Goal: Information Seeking & Learning: Learn about a topic

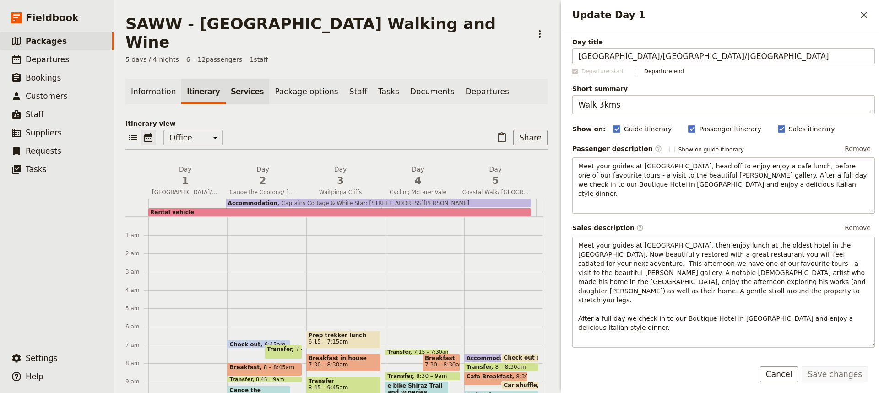
scroll to position [119, 0]
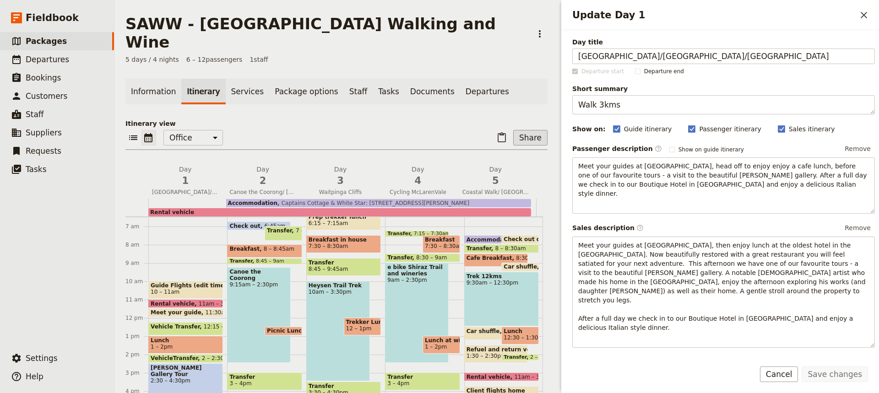
click at [525, 130] on button "Share" at bounding box center [530, 138] width 34 height 16
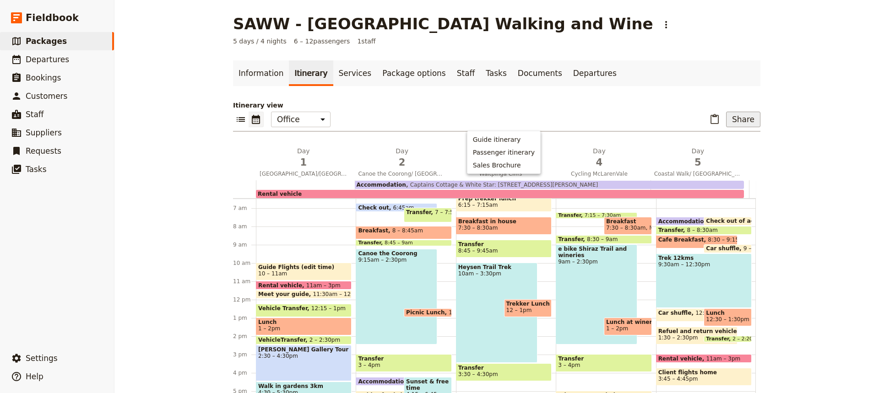
click at [737, 117] on button "Share" at bounding box center [743, 120] width 34 height 16
click at [737, 122] on button "Share" at bounding box center [743, 120] width 34 height 16
click at [703, 165] on span "Sales Brochure" at bounding box center [713, 165] width 48 height 9
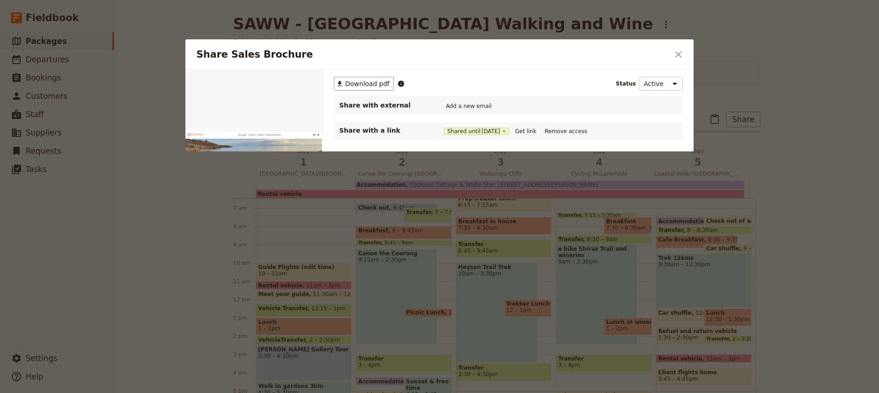
scroll to position [0, 0]
click at [537, 131] on button "Get link" at bounding box center [526, 131] width 26 height 10
click at [531, 133] on button "Get link" at bounding box center [526, 131] width 26 height 10
click at [679, 54] on icon "Close dialog" at bounding box center [679, 54] width 6 height 6
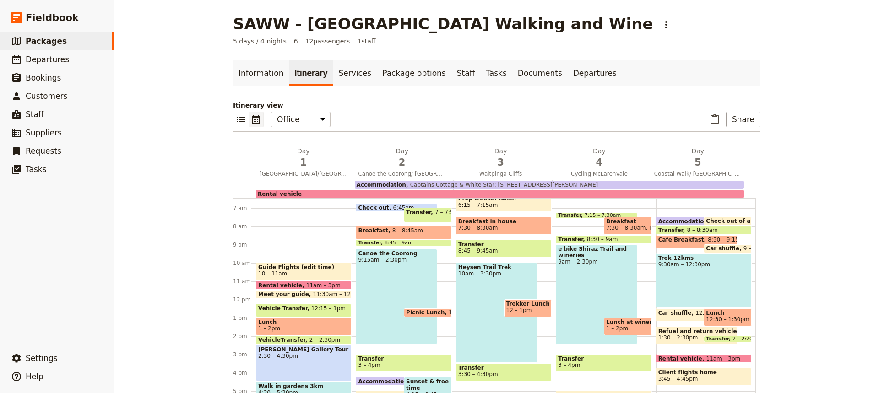
click at [305, 363] on div "[PERSON_NAME] Gallery Tour 2:30 – 4:30pm" at bounding box center [304, 363] width 96 height 36
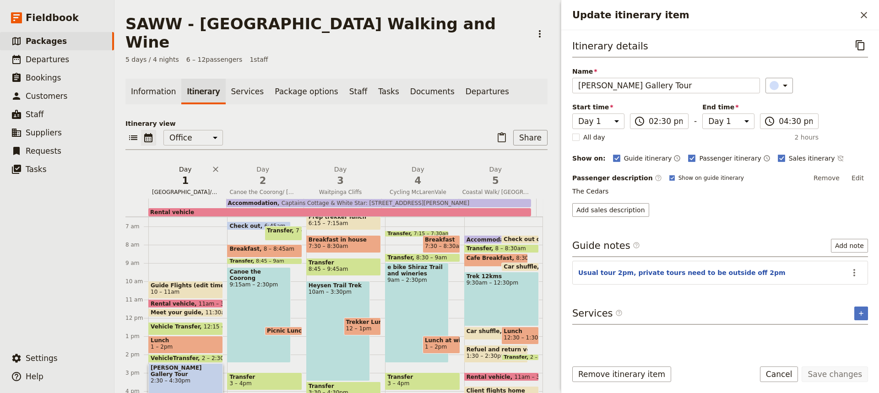
click at [190, 189] on span "[GEOGRAPHIC_DATA]/[GEOGRAPHIC_DATA]/[GEOGRAPHIC_DATA]" at bounding box center [185, 192] width 74 height 7
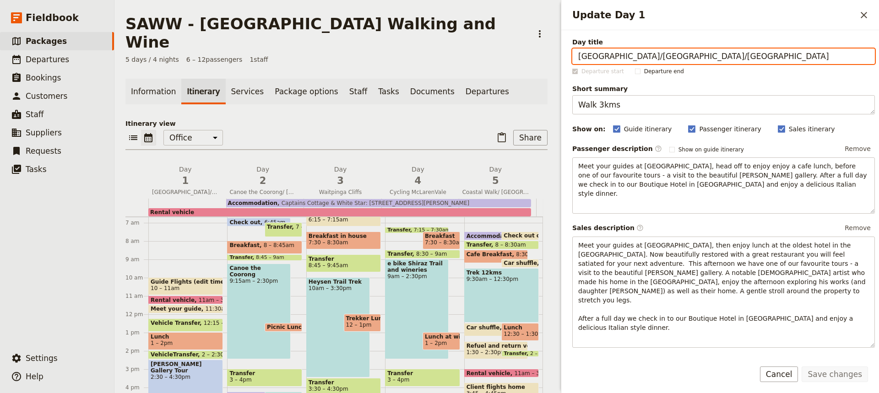
scroll to position [122, 0]
click at [499, 282] on div "Trek 12kms 9:30am – 12:30pm" at bounding box center [501, 295] width 75 height 55
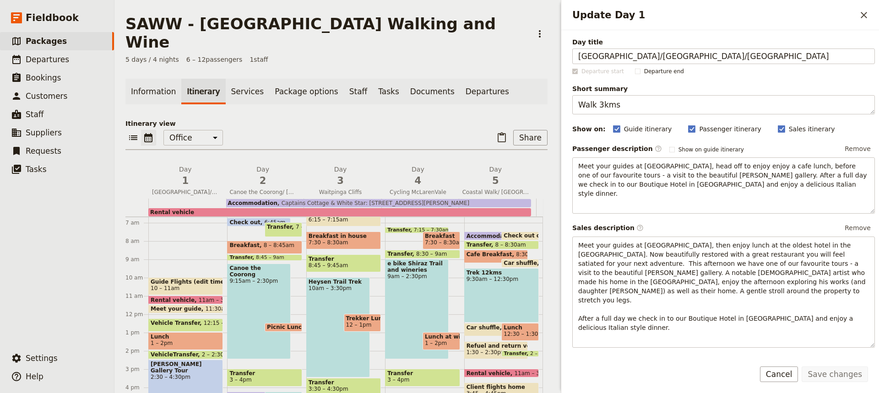
select select "5"
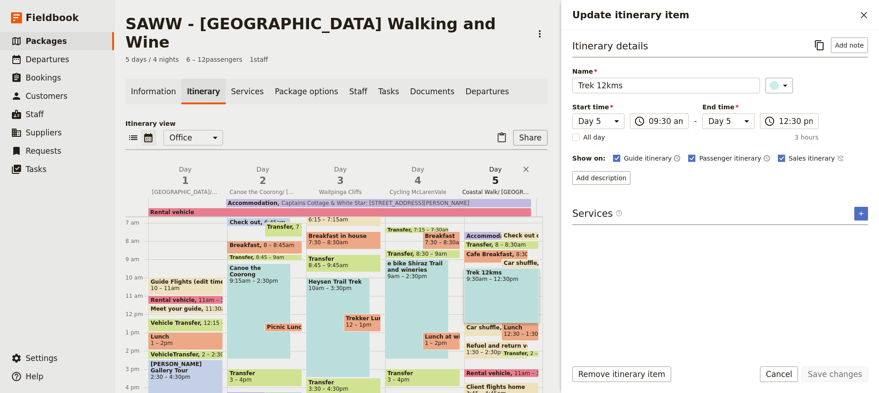
click at [492, 189] on span "Coastal Walk/ [GEOGRAPHIC_DATA]" at bounding box center [496, 192] width 74 height 7
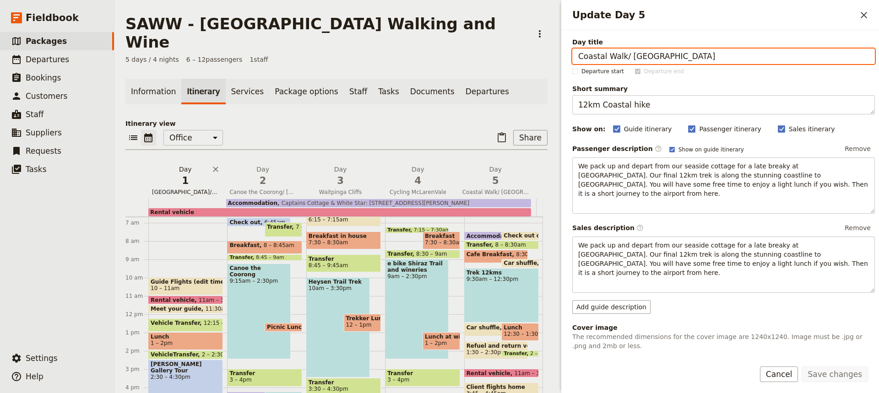
click at [191, 189] on span "[GEOGRAPHIC_DATA]/[GEOGRAPHIC_DATA]/[GEOGRAPHIC_DATA]" at bounding box center [185, 192] width 74 height 7
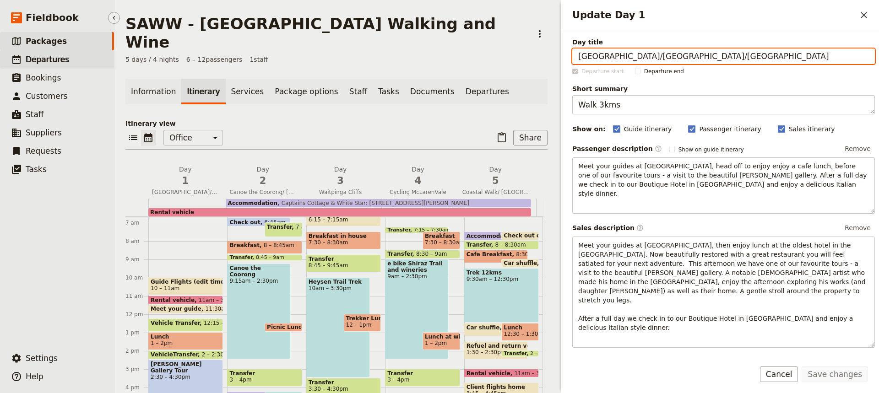
click at [42, 60] on span "Departures" at bounding box center [48, 59] width 44 height 9
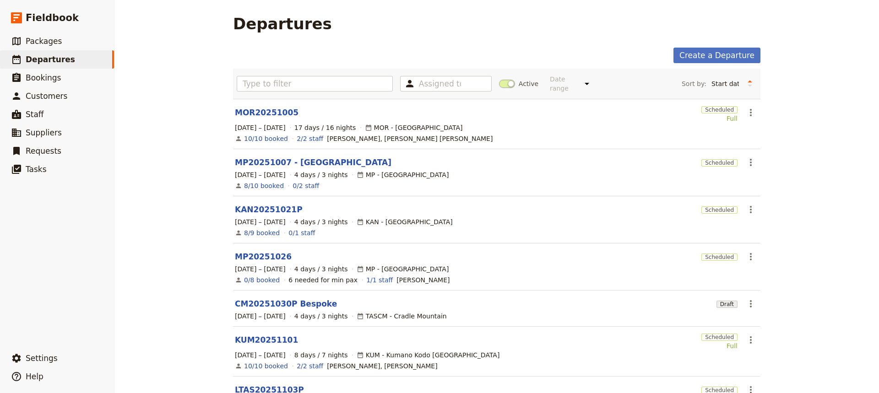
scroll to position [213, 0]
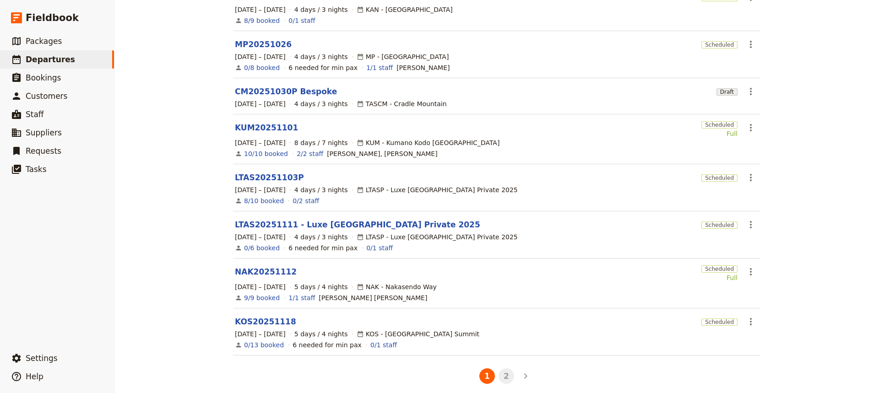
click at [507, 369] on button "2" at bounding box center [507, 377] width 16 height 16
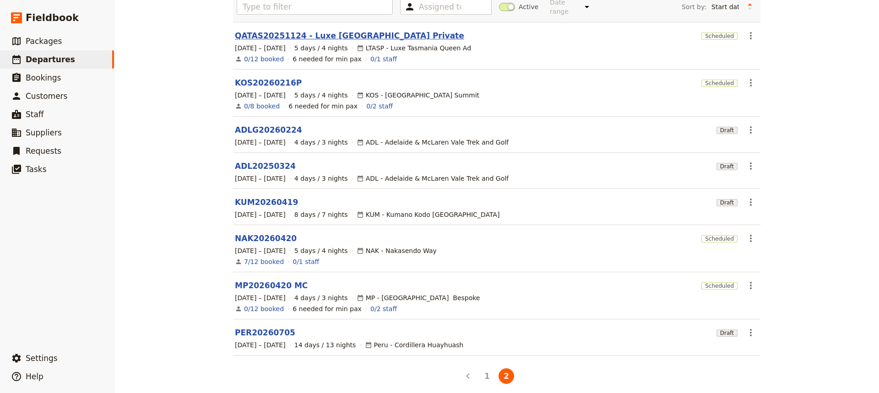
click at [256, 31] on link "QATAS20251124 - Luxe [GEOGRAPHIC_DATA] Private" at bounding box center [349, 35] width 229 height 11
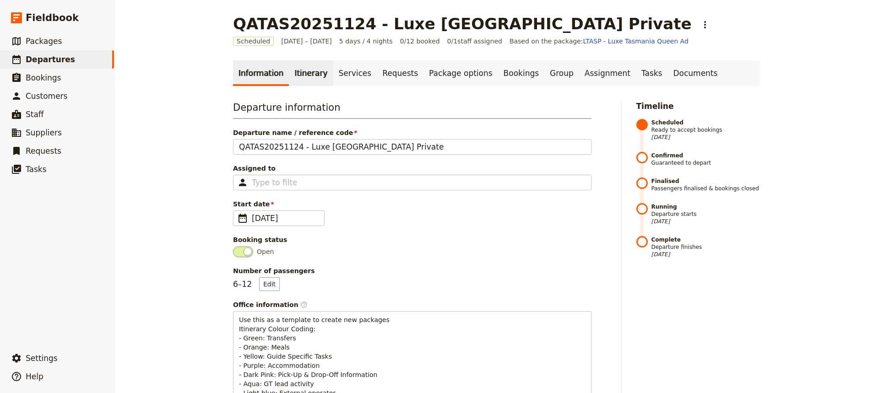
click at [296, 79] on link "Itinerary" at bounding box center [311, 73] width 44 height 26
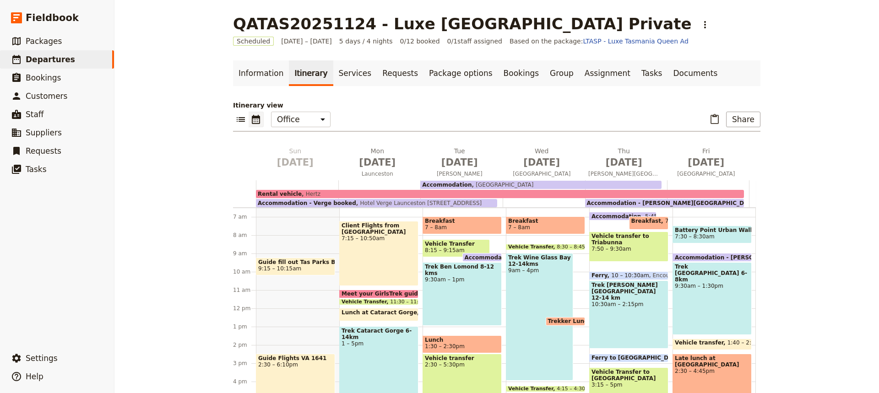
scroll to position [235, 0]
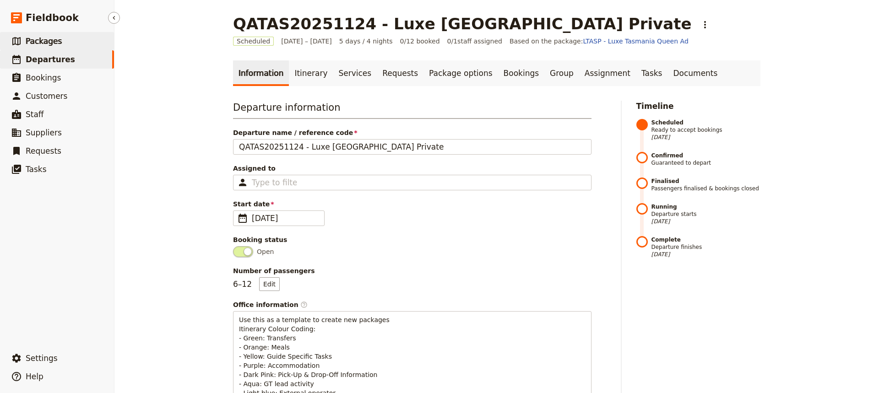
click at [41, 42] on span "Packages" at bounding box center [44, 41] width 36 height 9
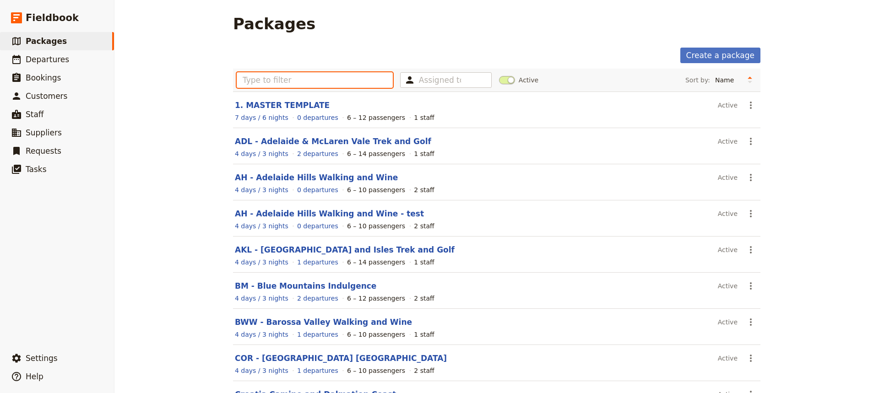
click at [241, 83] on input "text" at bounding box center [315, 80] width 156 height 16
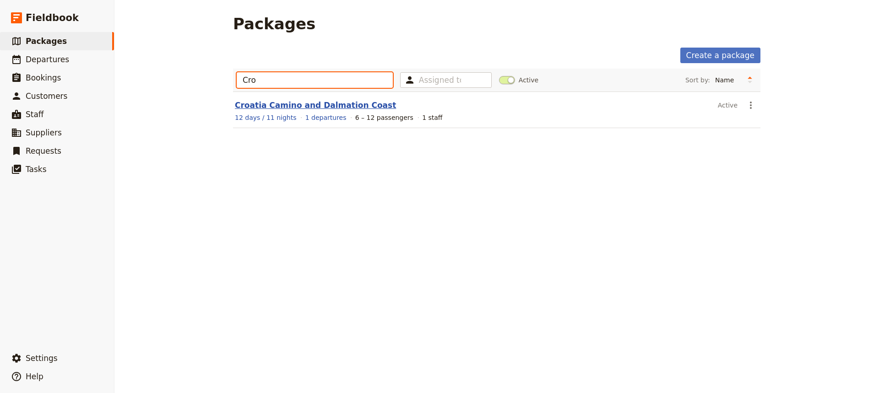
type input "Cro"
click at [275, 104] on link "Croatia Camino and Dalmation Coast" at bounding box center [315, 105] width 161 height 9
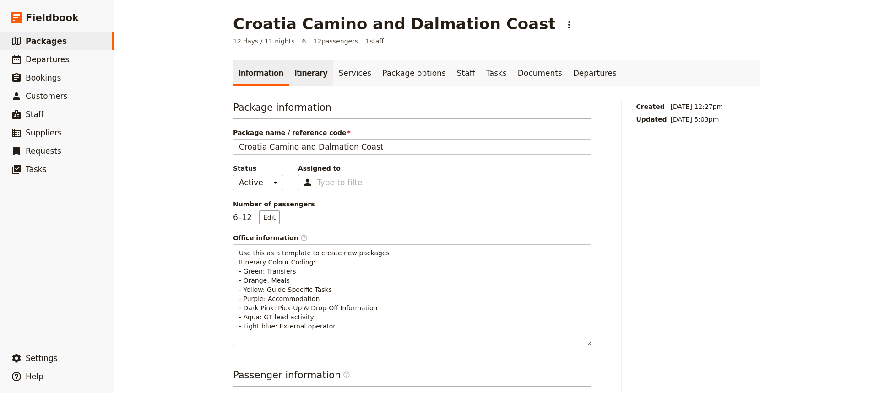
click at [304, 76] on link "Itinerary" at bounding box center [311, 73] width 44 height 26
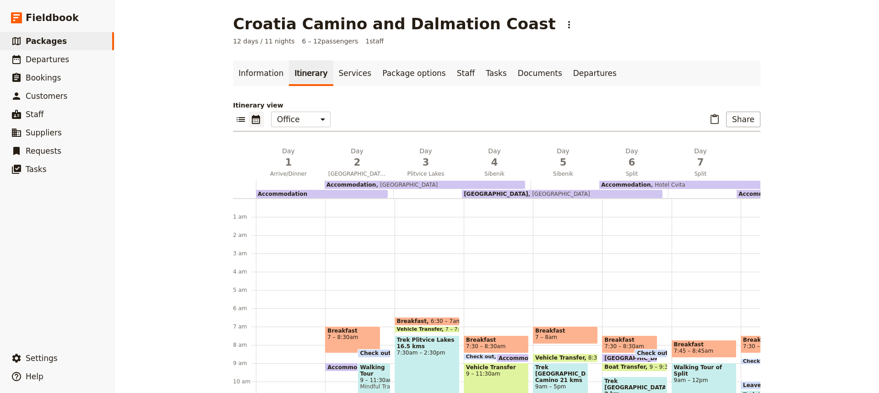
scroll to position [110, 0]
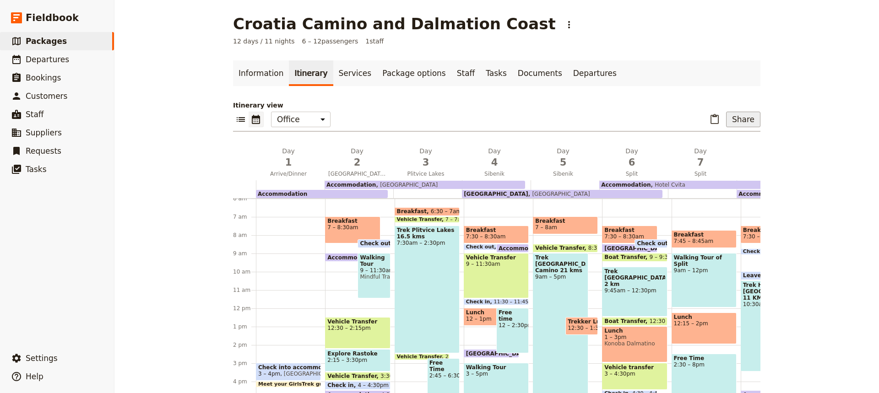
click at [740, 124] on button "Share" at bounding box center [743, 120] width 34 height 16
click at [719, 165] on span "Sales Brochure" at bounding box center [713, 165] width 48 height 9
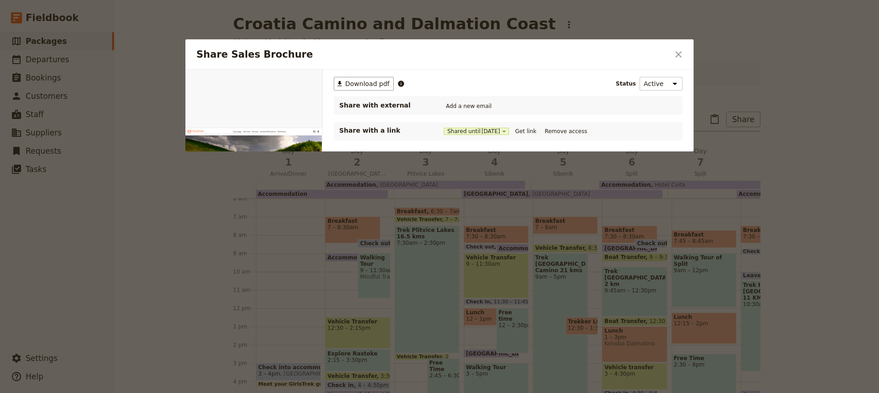
scroll to position [0, 0]
click at [531, 130] on button "Get link" at bounding box center [526, 131] width 26 height 10
